Goal: Task Accomplishment & Management: Complete application form

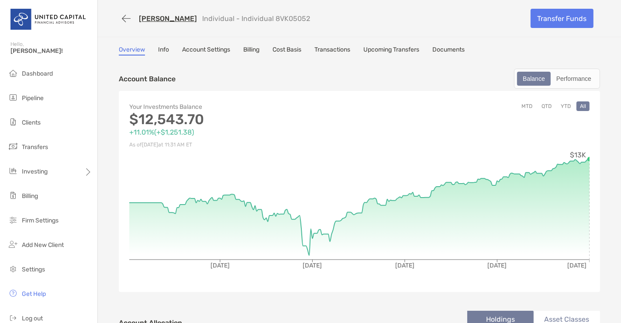
click at [156, 18] on link "[PERSON_NAME]" at bounding box center [168, 18] width 58 height 8
click at [123, 18] on button "button" at bounding box center [126, 18] width 15 height 16
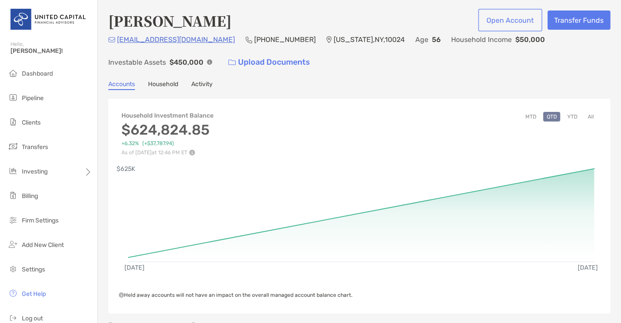
click at [507, 18] on button "Open Account" at bounding box center [510, 19] width 61 height 19
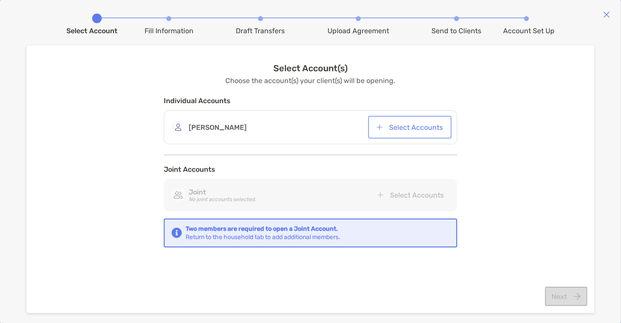
click at [414, 127] on button "Select Accounts" at bounding box center [410, 126] width 80 height 19
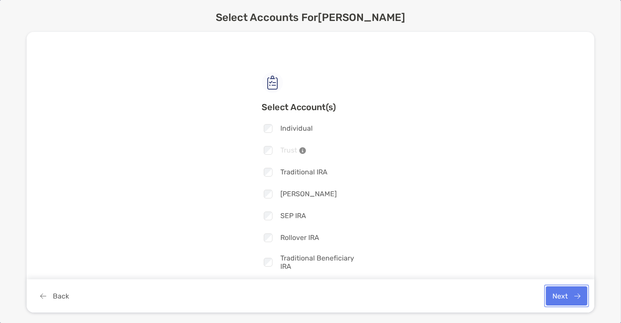
click at [575, 292] on button "Next" at bounding box center [566, 295] width 41 height 19
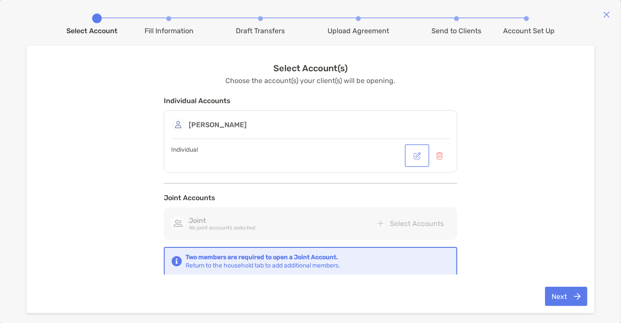
click at [415, 157] on button "button" at bounding box center [417, 155] width 21 height 19
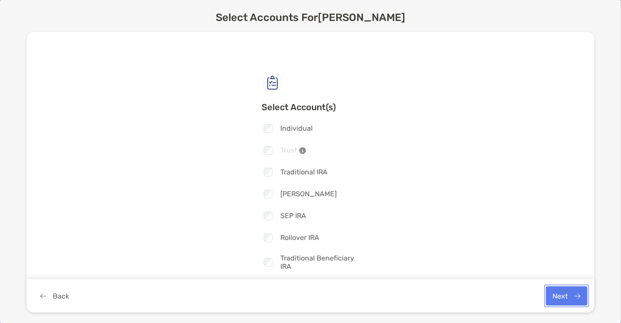
click at [547, 289] on button "Next" at bounding box center [566, 295] width 41 height 19
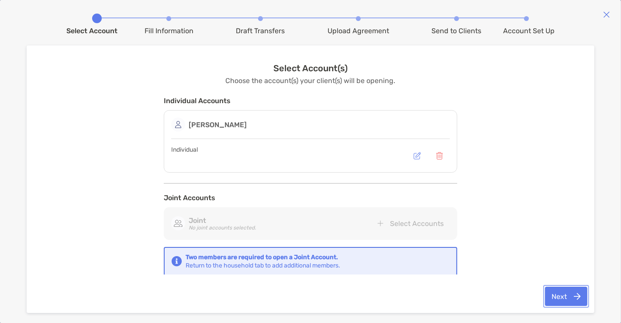
click at [578, 294] on button "Next" at bounding box center [566, 296] width 42 height 19
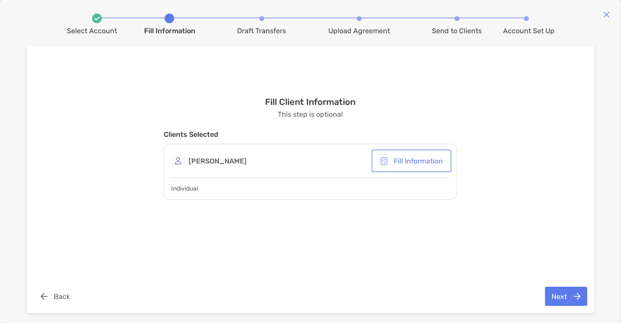
click at [395, 162] on button "Fill Information" at bounding box center [411, 160] width 76 height 19
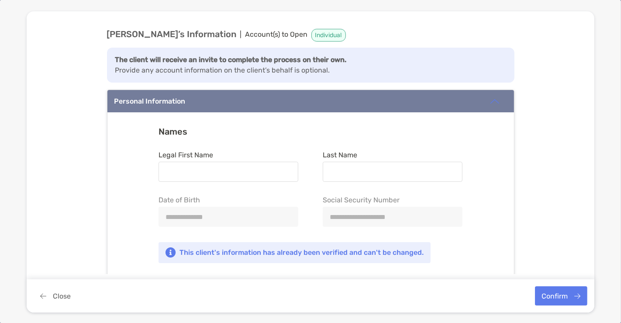
type input "********"
type input "*********"
type input "**********"
type input "******"
type input "*****"
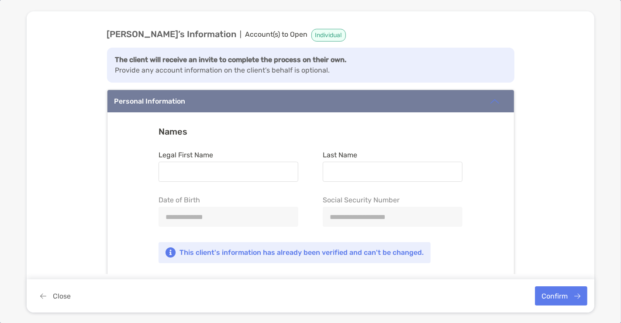
type input "********"
type input "**********"
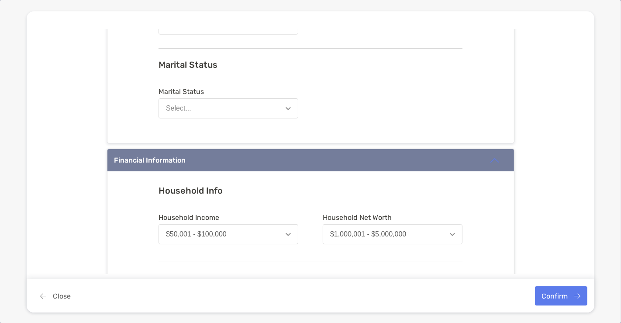
scroll to position [410, 0]
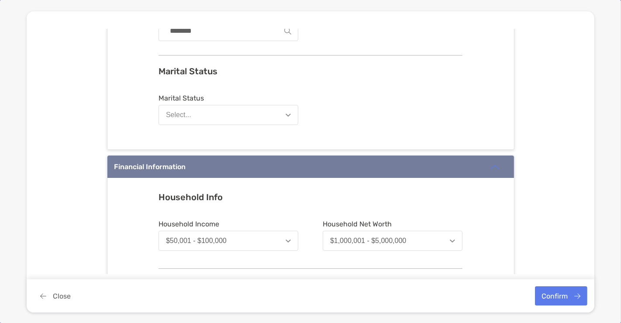
click at [286, 114] on img "button" at bounding box center [288, 115] width 5 height 3
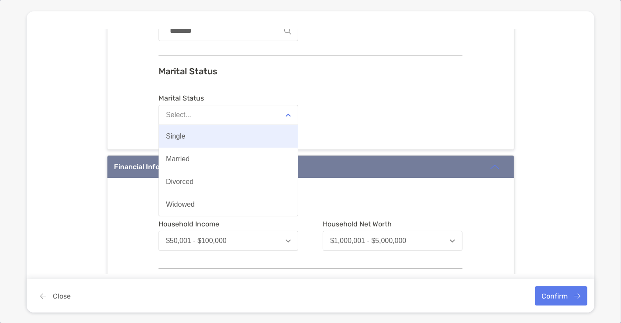
click at [265, 130] on button "Single" at bounding box center [228, 136] width 139 height 23
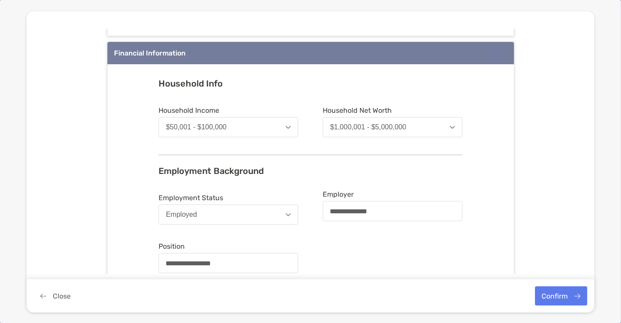
scroll to position [525, 0]
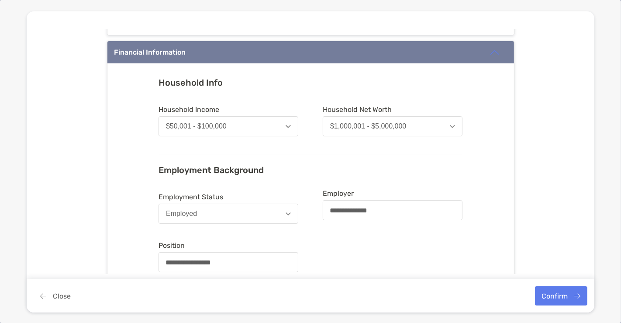
click at [282, 207] on button "Employed" at bounding box center [229, 214] width 140 height 20
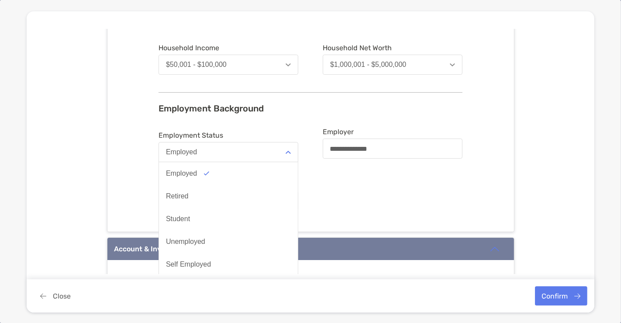
scroll to position [587, 0]
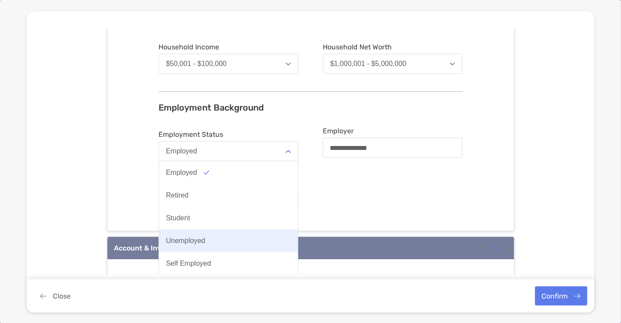
click at [258, 230] on button "Unemployed" at bounding box center [228, 240] width 139 height 23
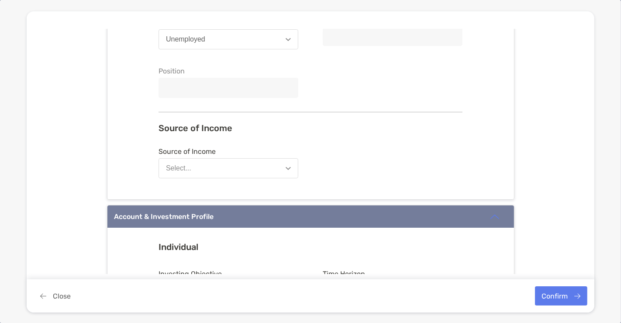
scroll to position [700, 0]
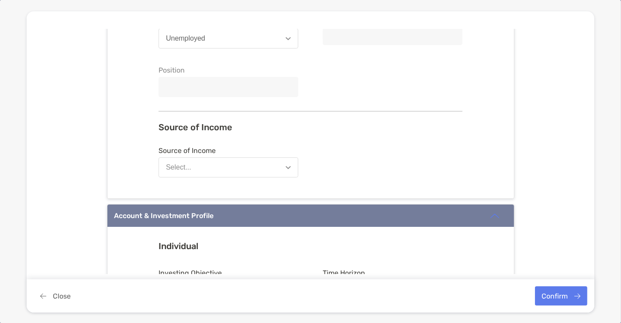
click at [237, 162] on button "Select..." at bounding box center [229, 167] width 140 height 20
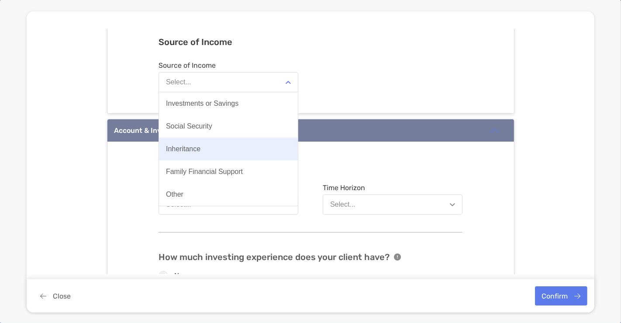
scroll to position [786, 0]
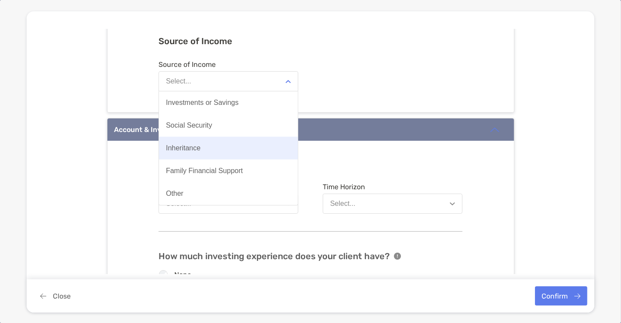
click at [217, 149] on button "Inheritance" at bounding box center [228, 148] width 139 height 23
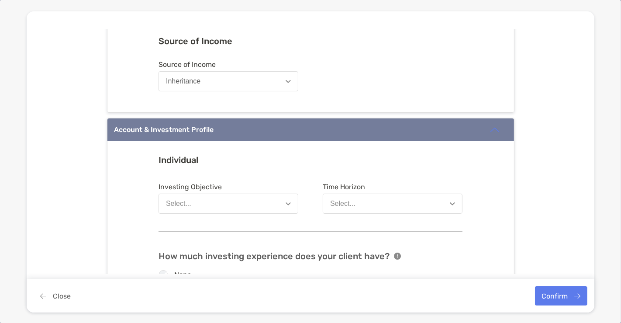
click at [208, 200] on button "Select..." at bounding box center [229, 203] width 140 height 20
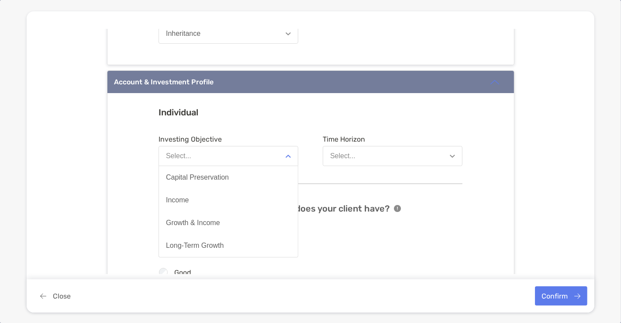
scroll to position [832, 0]
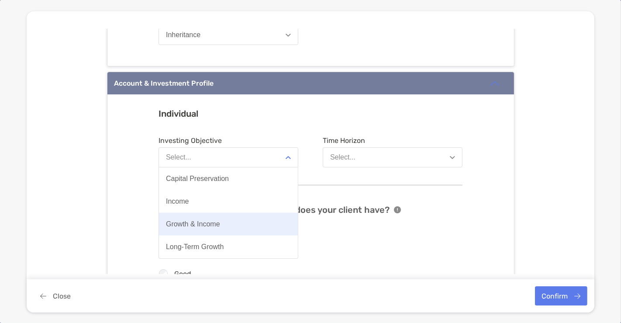
click at [200, 222] on div "Growth & Income" at bounding box center [193, 224] width 54 height 8
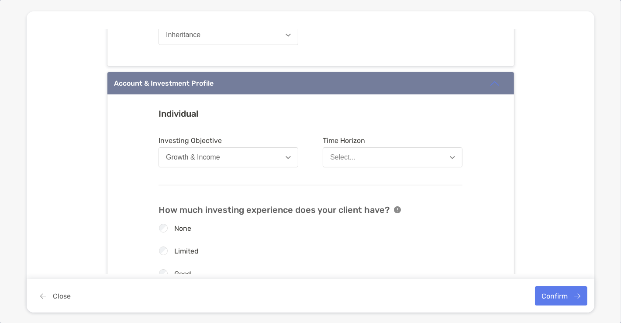
click at [373, 158] on button "Select..." at bounding box center [393, 157] width 140 height 20
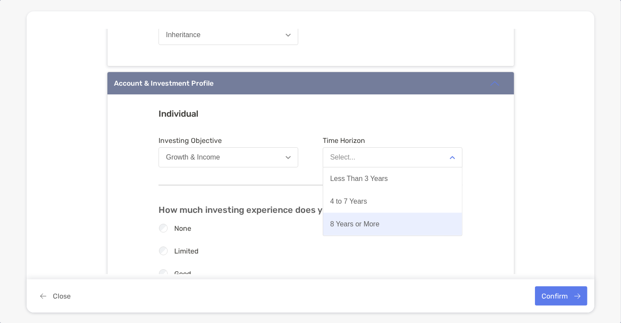
click at [353, 215] on button "8 Years or More" at bounding box center [392, 224] width 139 height 23
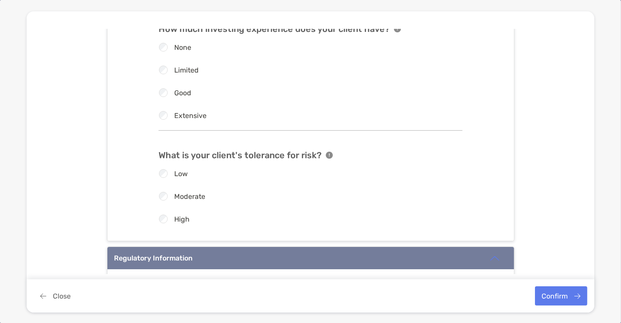
scroll to position [1013, 0]
click at [176, 195] on div "Moderate" at bounding box center [304, 195] width 304 height 9
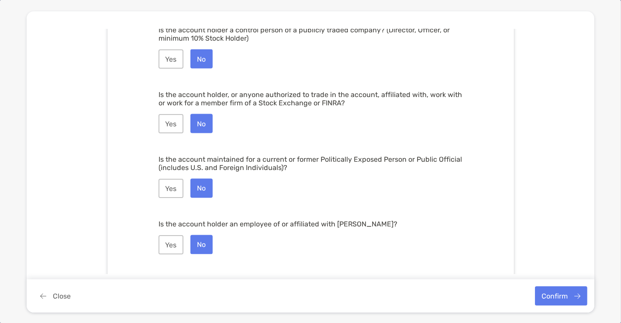
scroll to position [1283, 0]
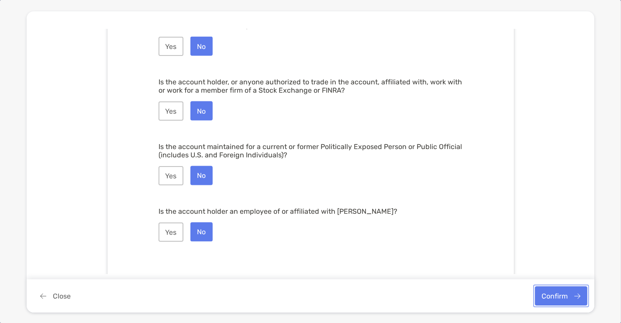
click at [575, 293] on button "Confirm" at bounding box center [561, 295] width 52 height 19
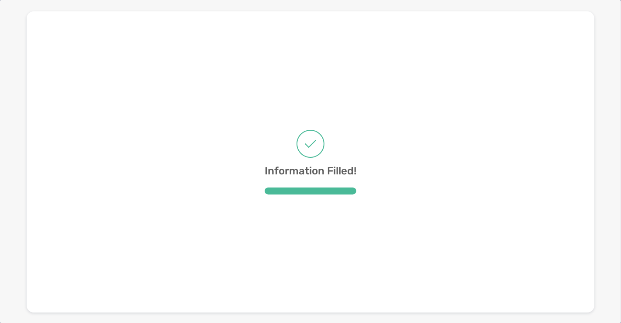
scroll to position [0, 0]
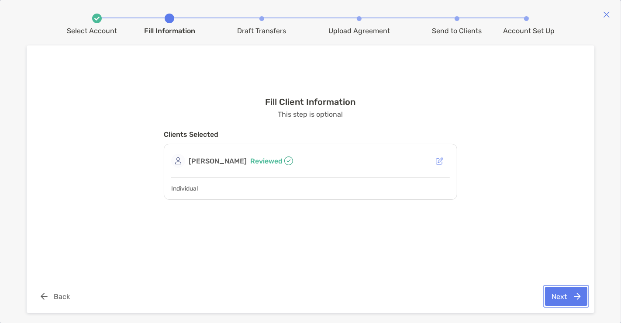
click at [575, 293] on button "Next" at bounding box center [566, 296] width 42 height 19
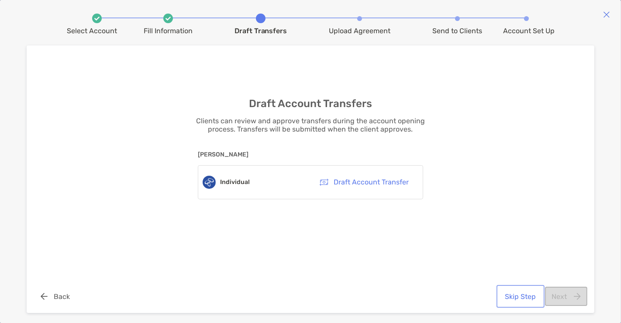
click at [520, 296] on button "Skip Step" at bounding box center [520, 296] width 45 height 19
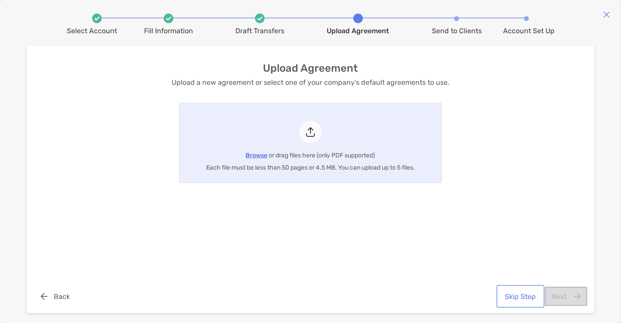
click at [520, 296] on button "Skip Step" at bounding box center [520, 296] width 45 height 19
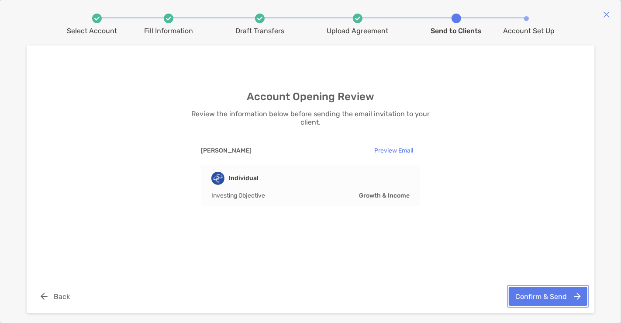
click at [544, 293] on button "Confirm & Send" at bounding box center [548, 296] width 79 height 19
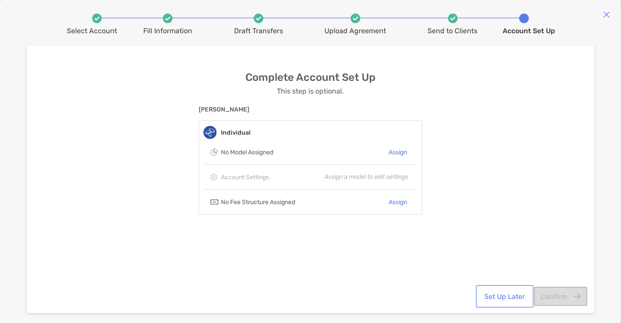
click at [507, 294] on button "Set Up Later" at bounding box center [505, 296] width 54 height 19
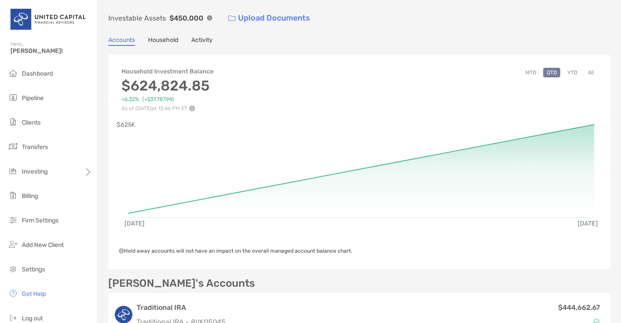
scroll to position [45, 0]
click at [584, 77] on div "MTD QTD YTD All" at bounding box center [560, 89] width 76 height 44
click at [584, 71] on button "All" at bounding box center [590, 72] width 13 height 10
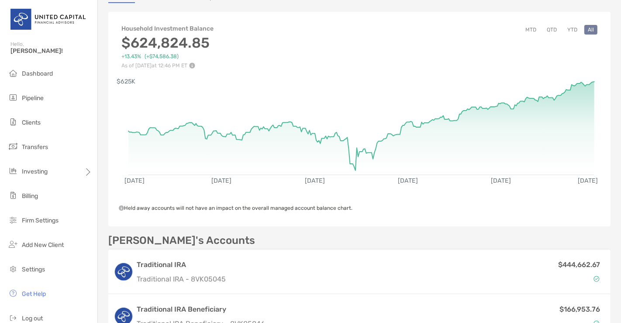
scroll to position [0, 0]
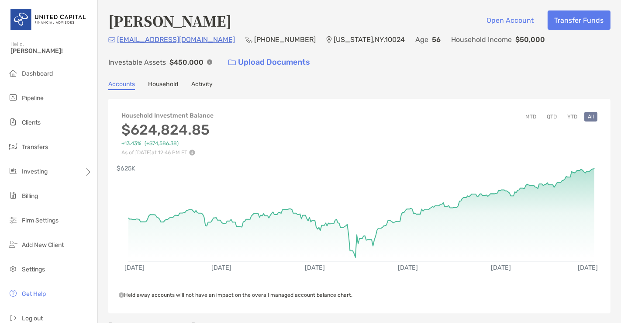
click at [589, 146] on div "MTD QTD YTD All" at bounding box center [560, 134] width 76 height 44
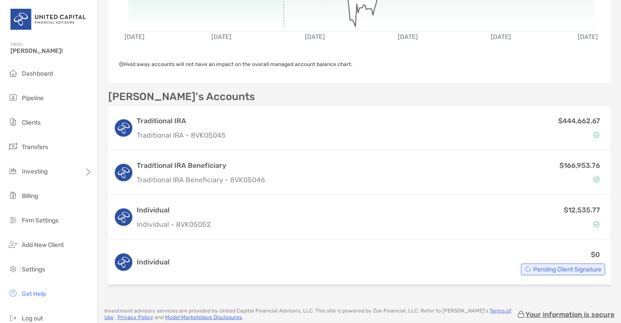
scroll to position [231, 0]
